Goal: Information Seeking & Learning: Learn about a topic

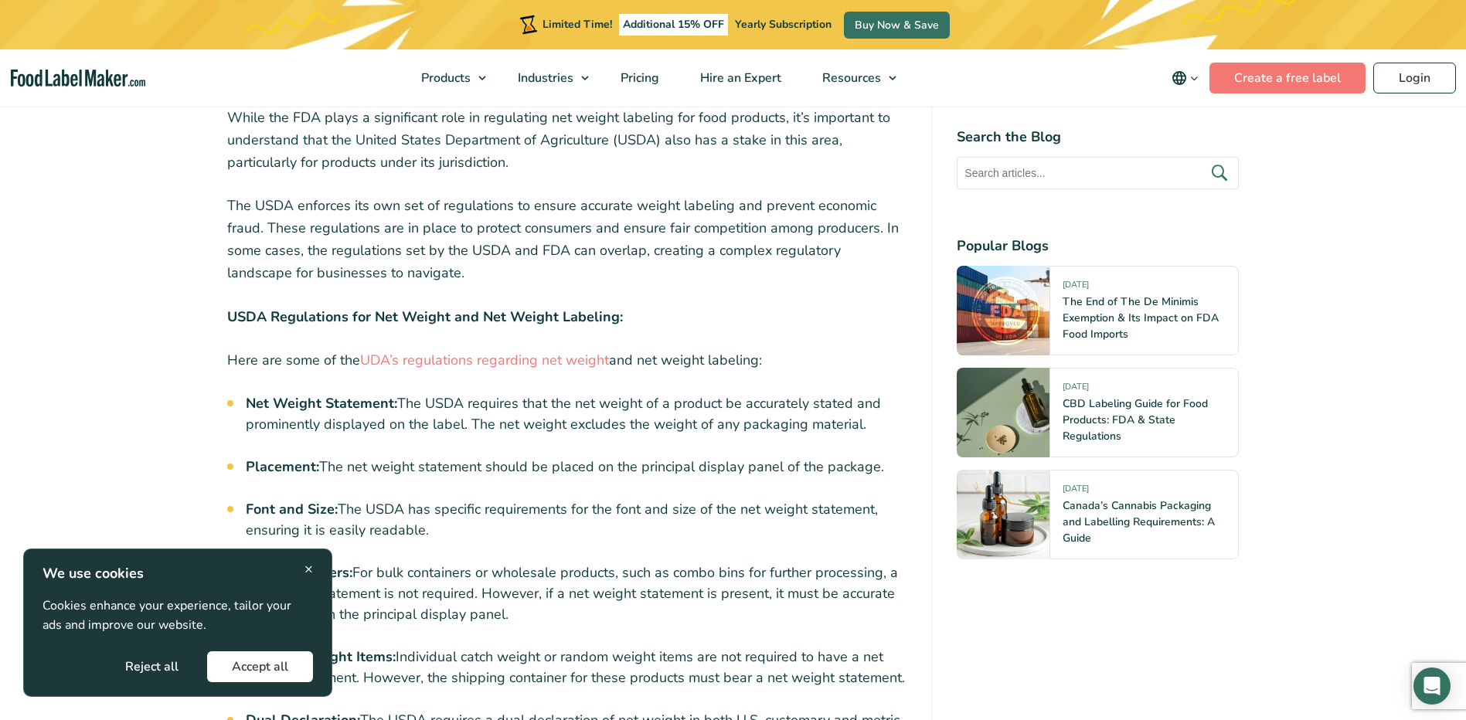
click at [315, 567] on div "× We use cookies Cookies enhance your experience, tailor your ads and improve o…" at bounding box center [177, 623] width 309 height 148
click at [308, 565] on span "×" at bounding box center [308, 569] width 9 height 21
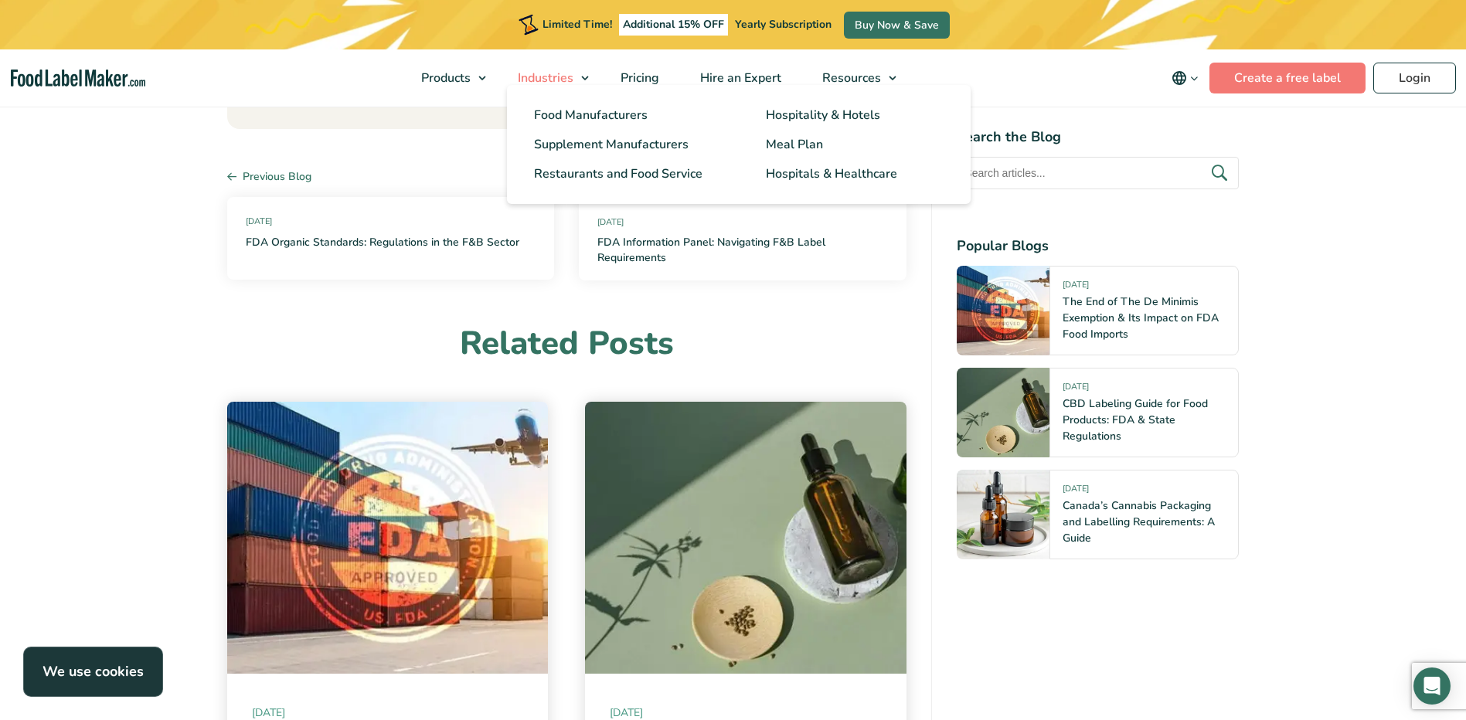
scroll to position [5505, 0]
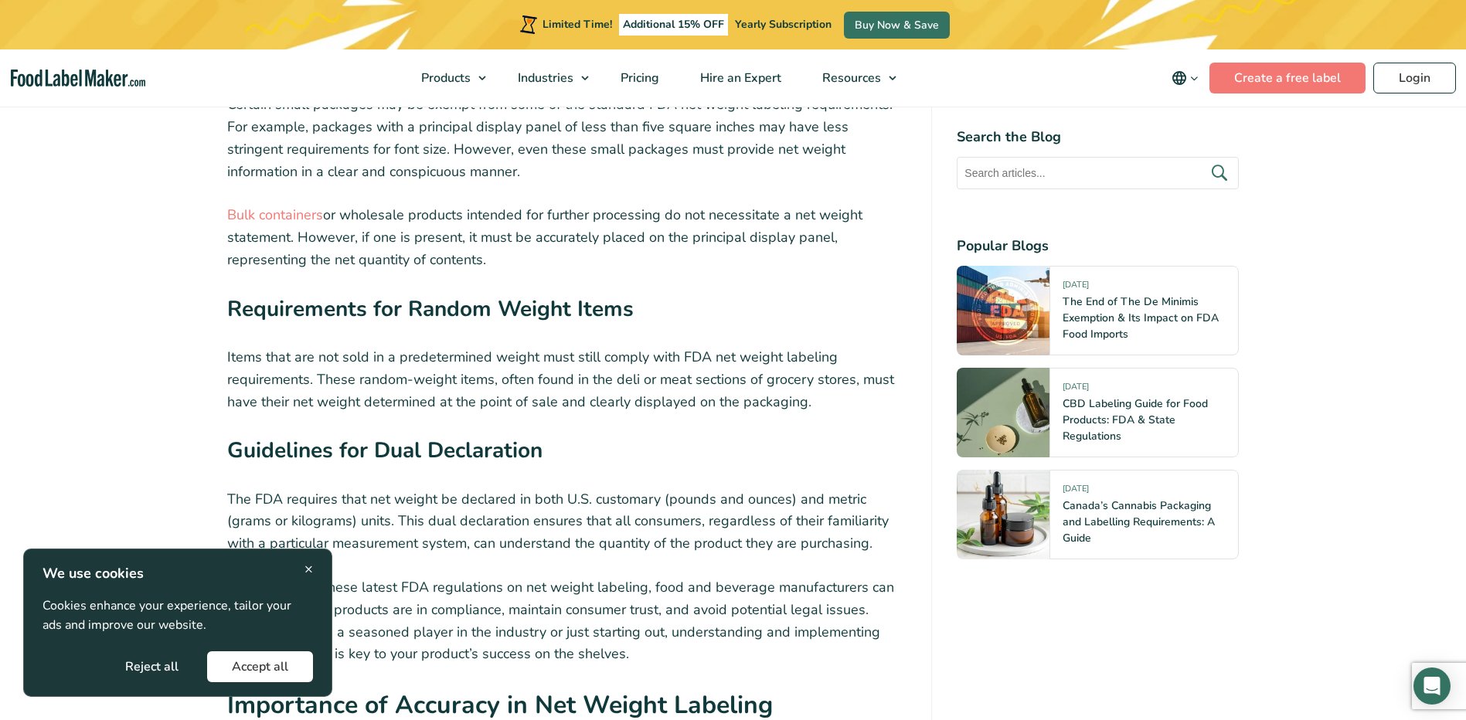
scroll to position [3094, 0]
click at [308, 570] on span "×" at bounding box center [308, 569] width 9 height 21
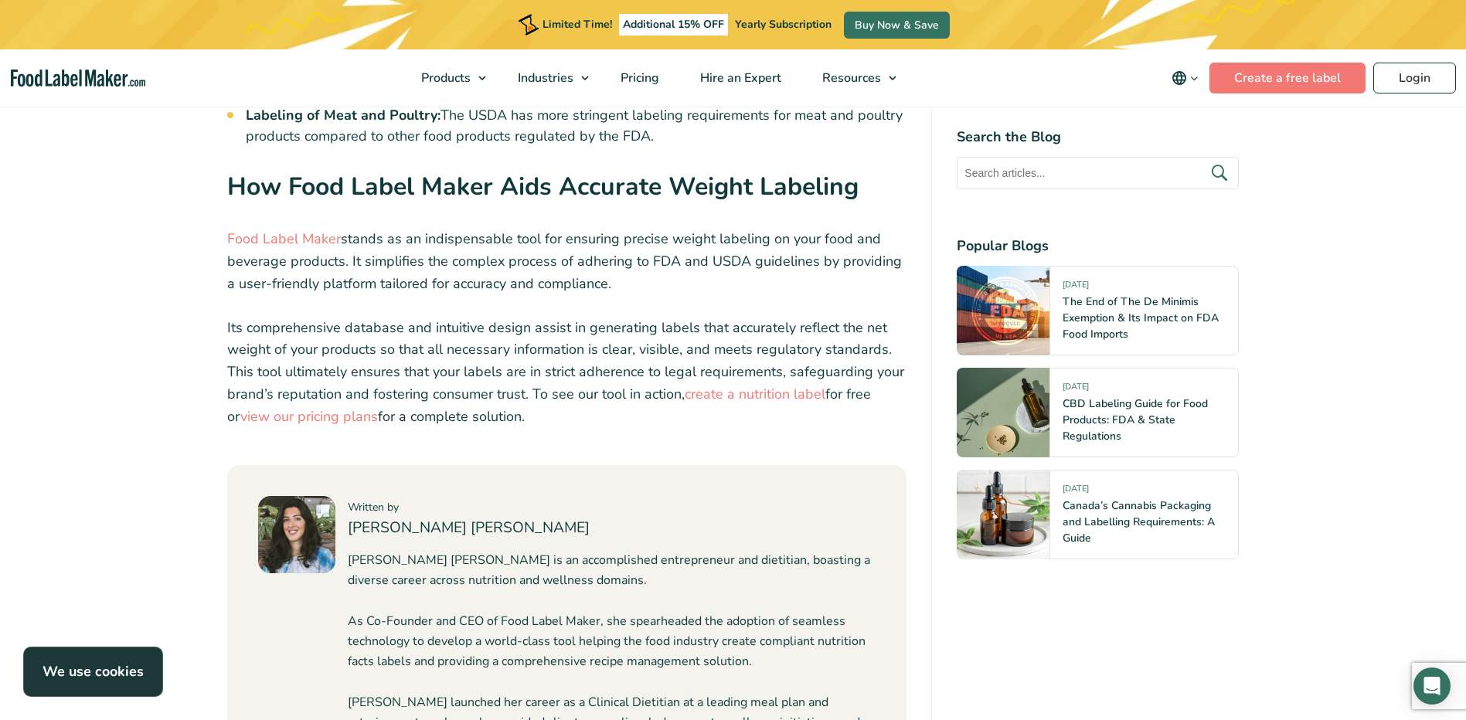
scroll to position [5258, 0]
